Goal: Check status

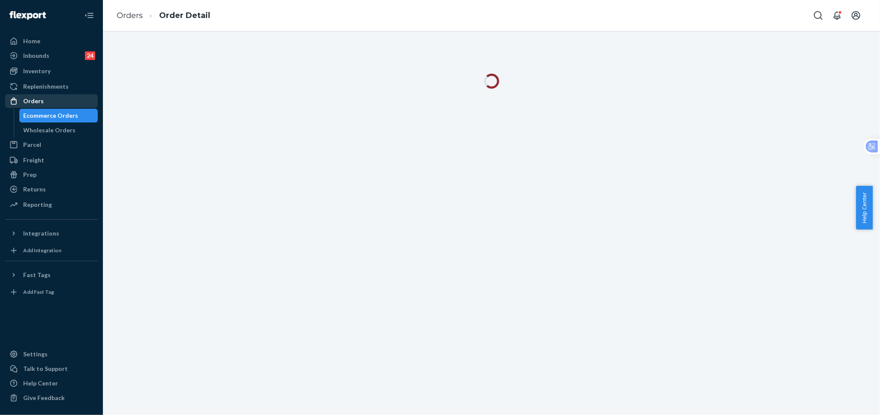
click at [45, 100] on div "Orders" at bounding box center [51, 101] width 91 height 12
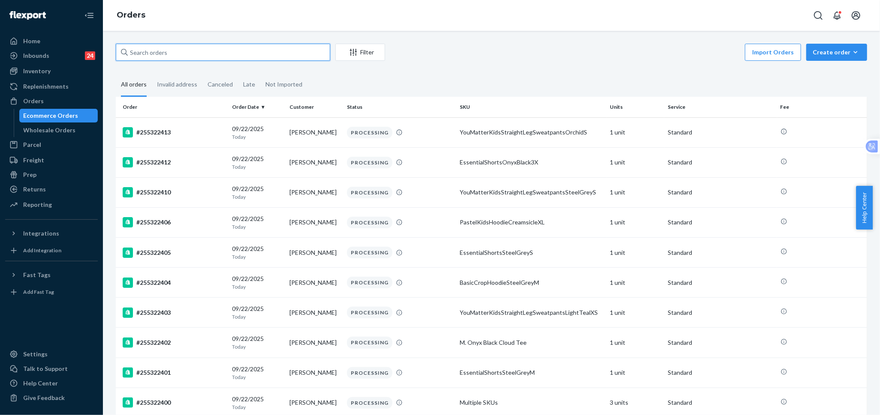
click at [157, 52] on input "text" at bounding box center [223, 52] width 214 height 17
paste input "254526780"
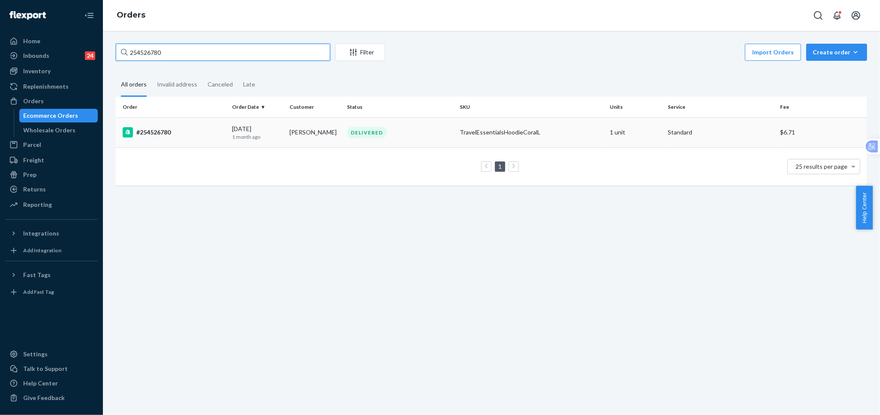
type input "254526780"
click at [334, 141] on td "[PERSON_NAME]" at bounding box center [314, 132] width 57 height 30
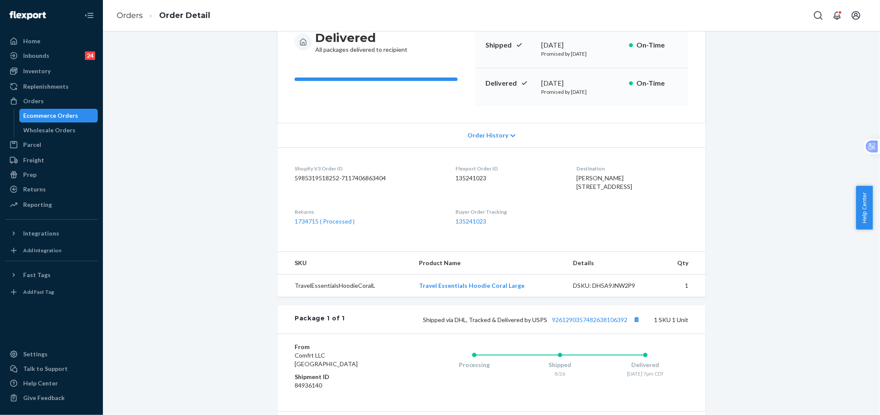
scroll to position [95, 0]
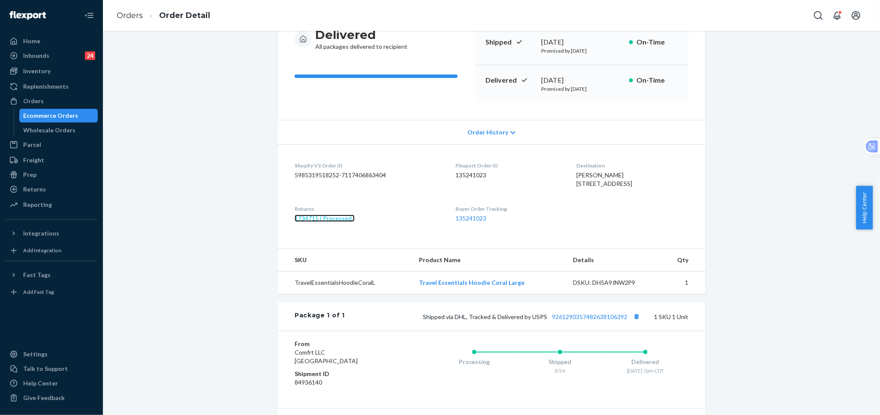
click at [319, 222] on link "1734715 ( Processed )" at bounding box center [325, 218] width 60 height 7
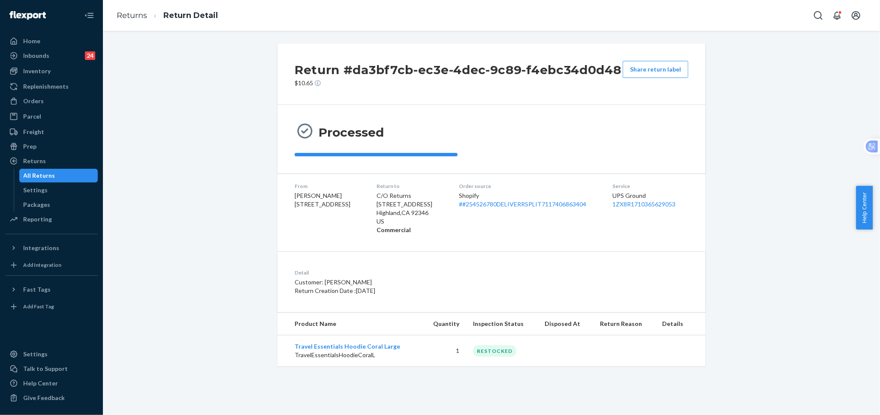
drag, startPoint x: 37, startPoint y: 98, endPoint x: 283, endPoint y: 36, distance: 253.0
click at [37, 98] on div "Orders" at bounding box center [33, 101] width 21 height 9
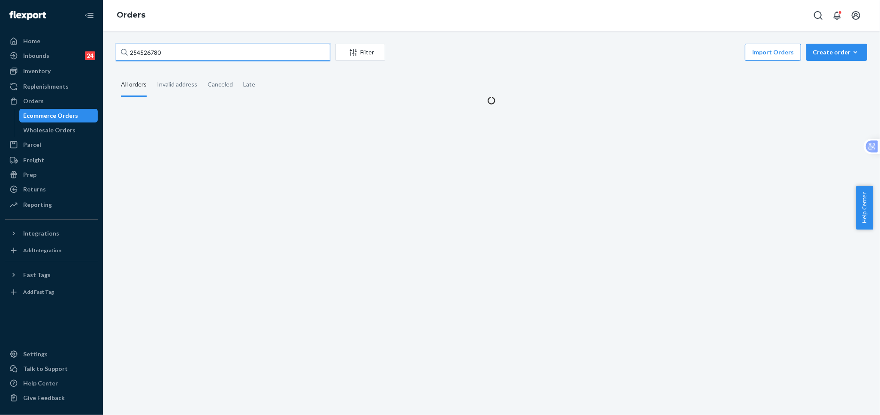
click at [270, 51] on input "254526780" at bounding box center [223, 52] width 214 height 17
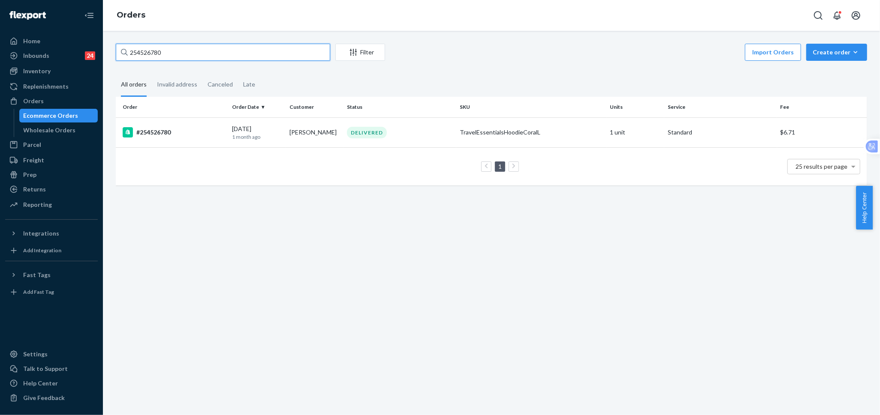
paste input "[PERSON_NAME]"
click at [198, 51] on input "[PERSON_NAME]" at bounding box center [223, 52] width 214 height 17
paste input "255214757"
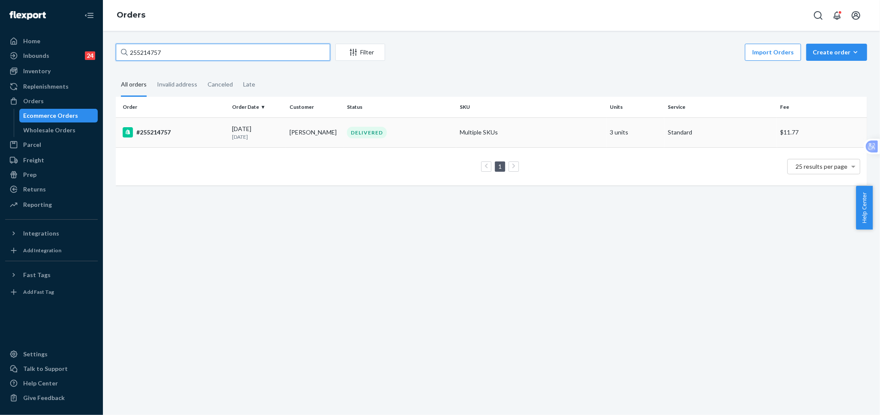
type input "255214757"
click at [431, 139] on td "DELIVERED" at bounding box center [399, 132] width 113 height 30
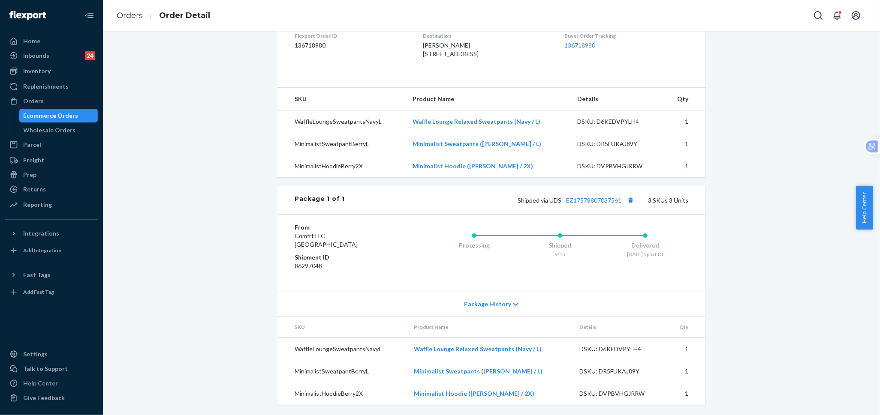
scroll to position [252, 0]
